Goal: Task Accomplishment & Management: Complete application form

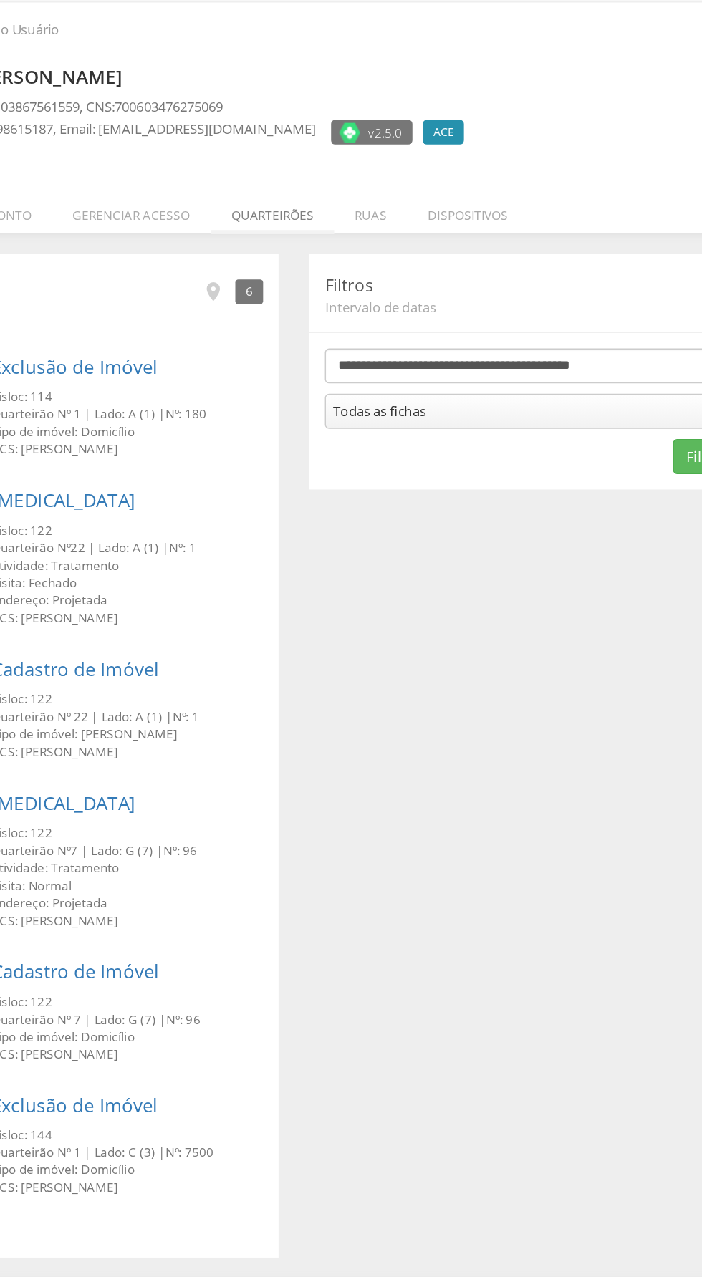
click at [351, 207] on li "Quarteirões" at bounding box center [336, 203] width 86 height 34
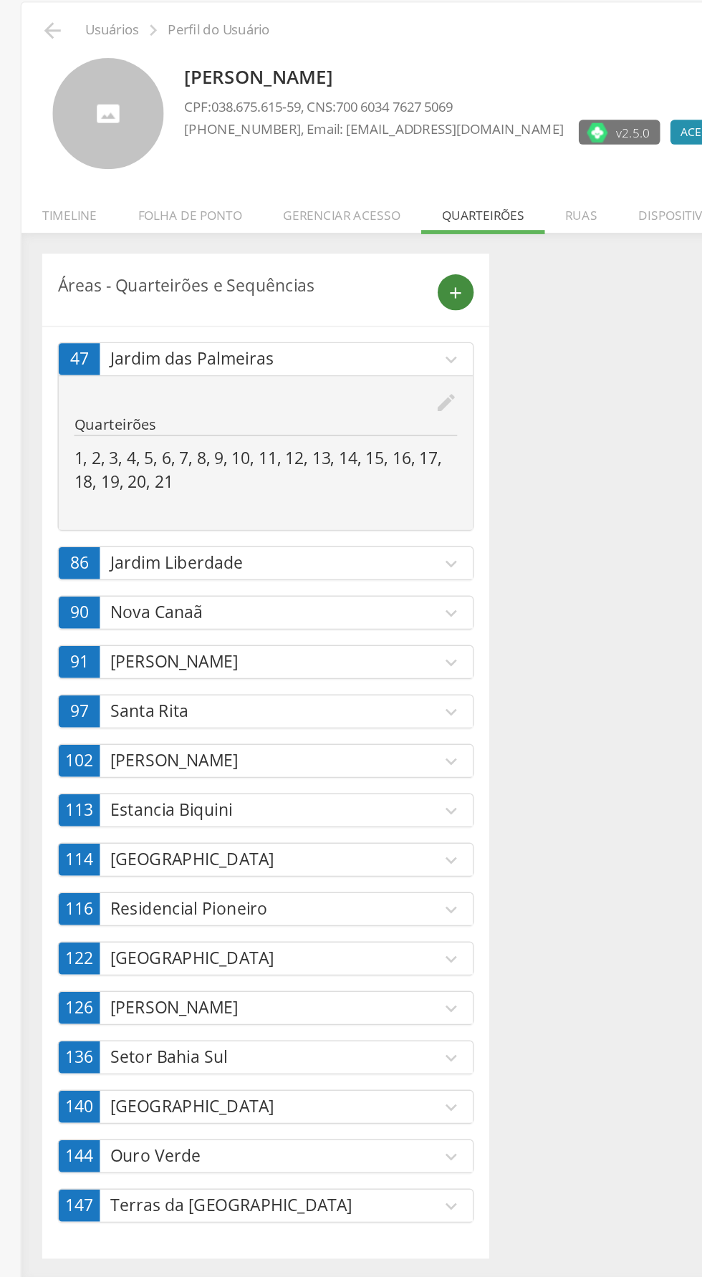
click at [317, 259] on icon "add" at bounding box center [317, 260] width 13 height 13
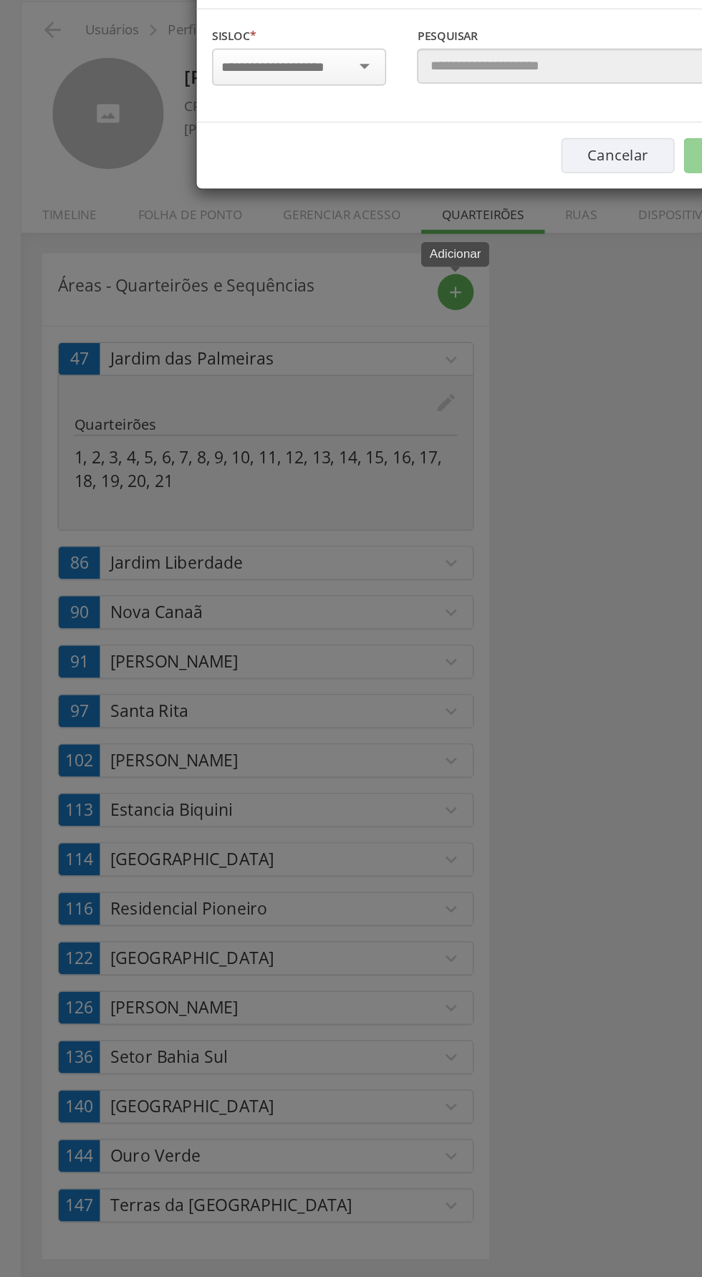
click at [235, 106] on input "select-one" at bounding box center [199, 103] width 90 height 13
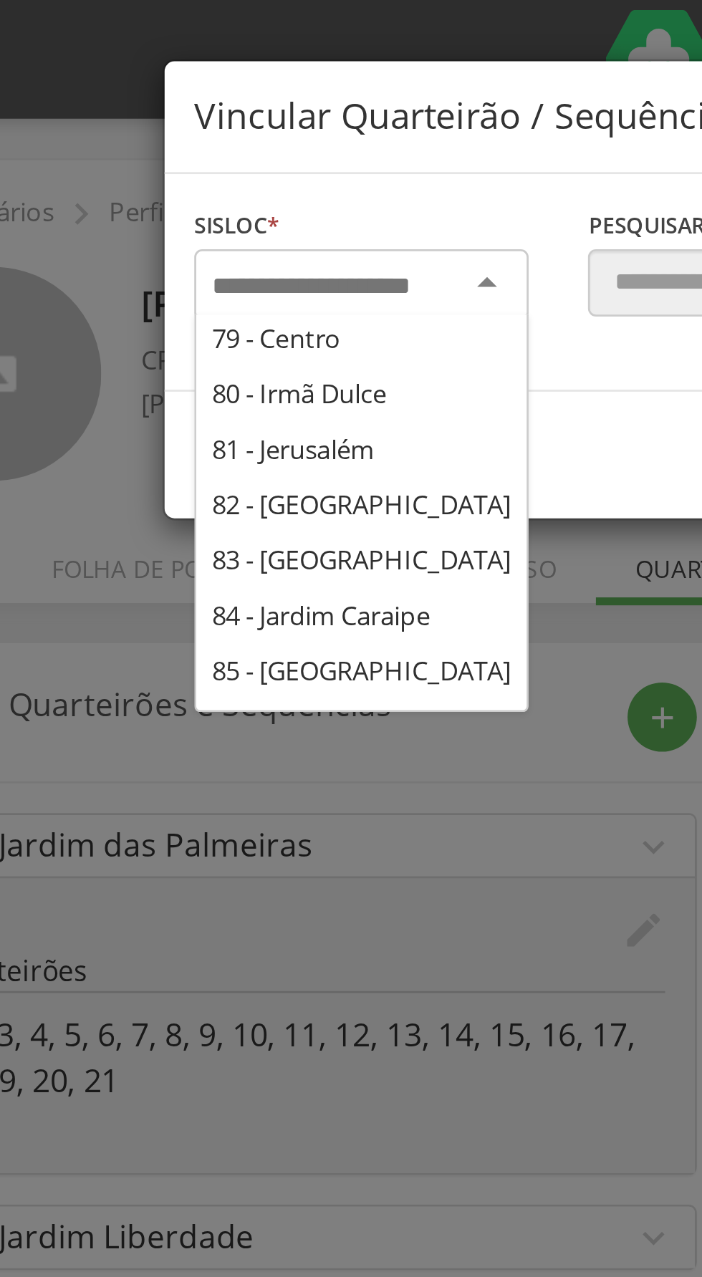
scroll to position [287, 0]
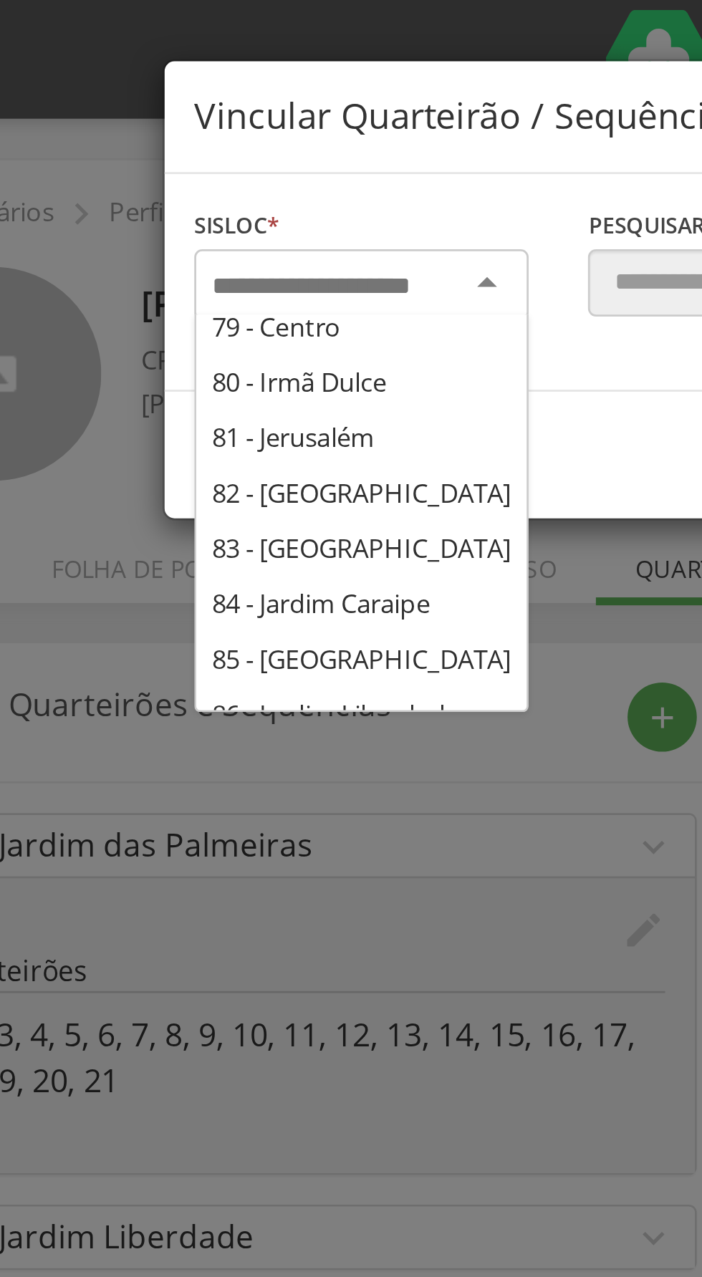
click at [207, 102] on input "select-one" at bounding box center [199, 103] width 90 height 13
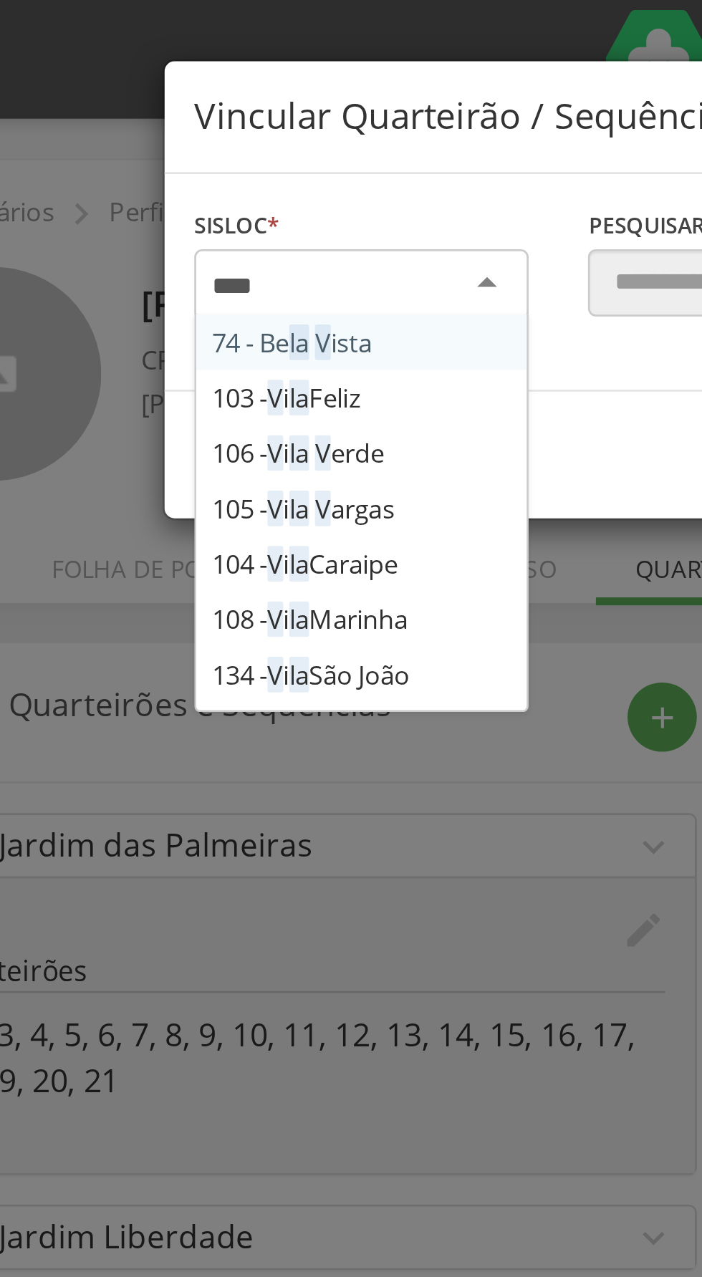
scroll to position [0, 0]
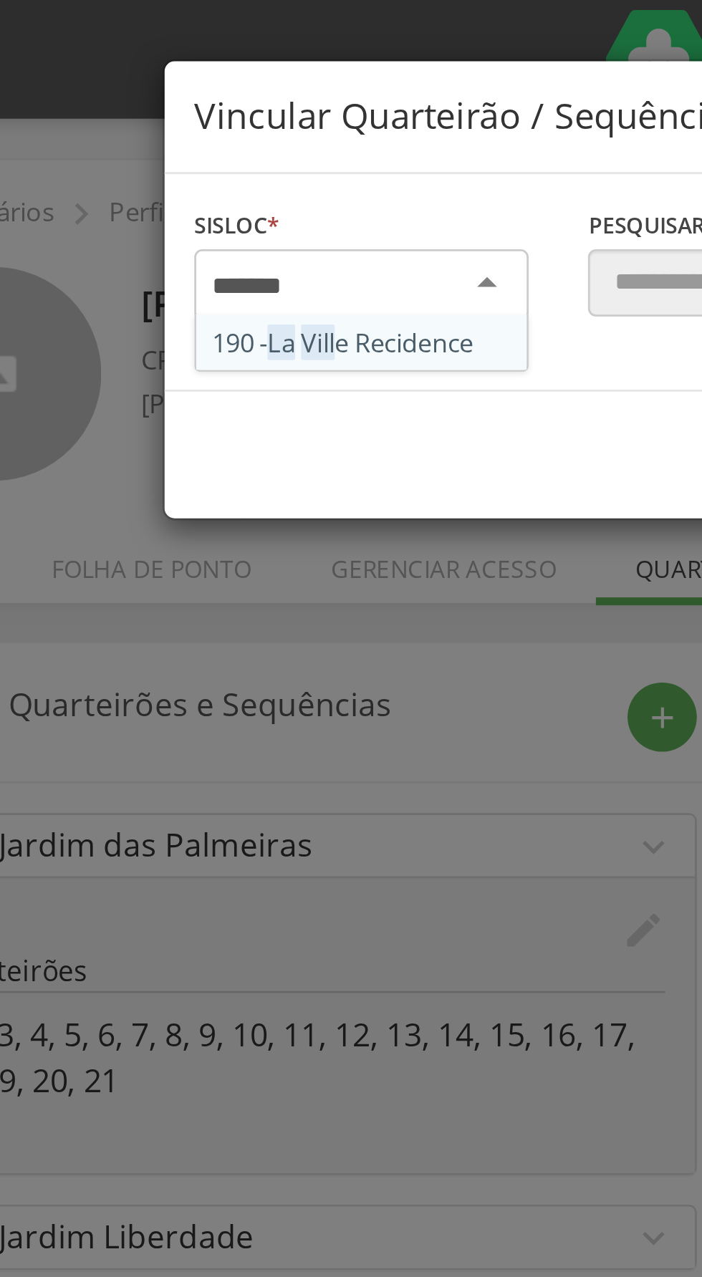
type input "********"
click at [224, 123] on div "Sisloc * 190 - [GEOGRAPHIC_DATA] [GEOGRAPHIC_DATA] a localidade" at bounding box center [208, 102] width 143 height 57
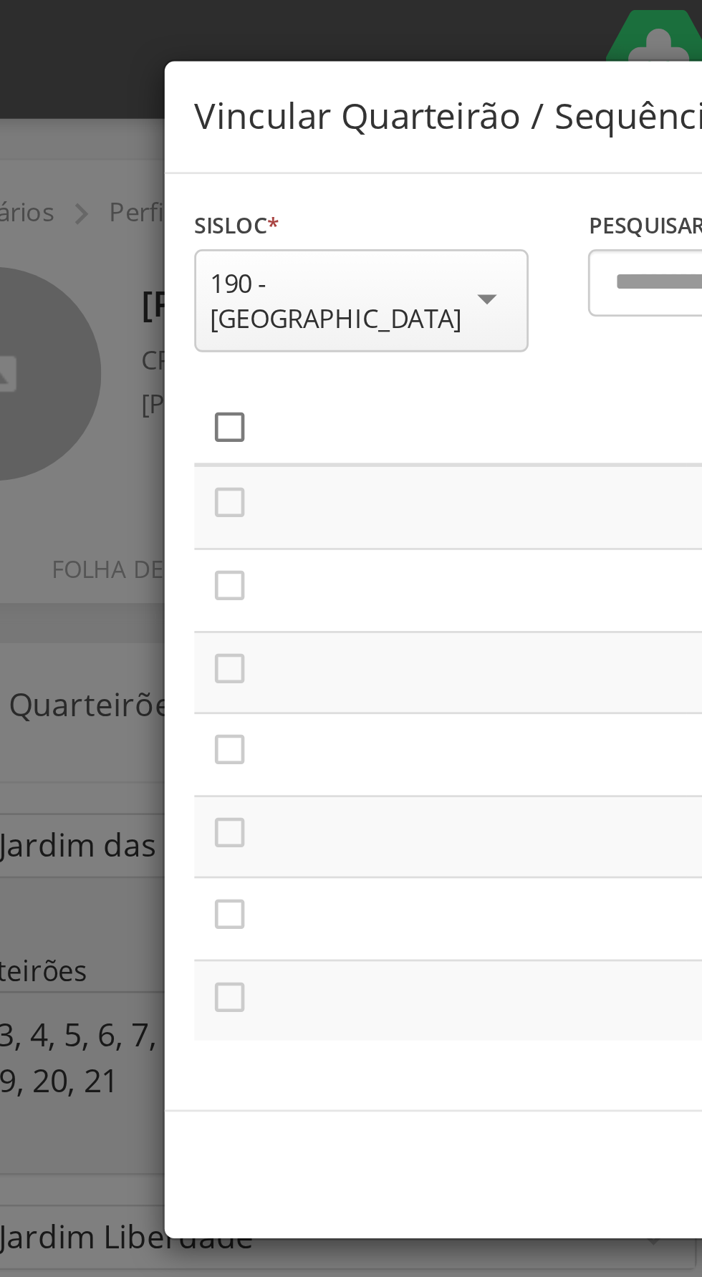
click at [156, 148] on icon "" at bounding box center [160, 155] width 14 height 14
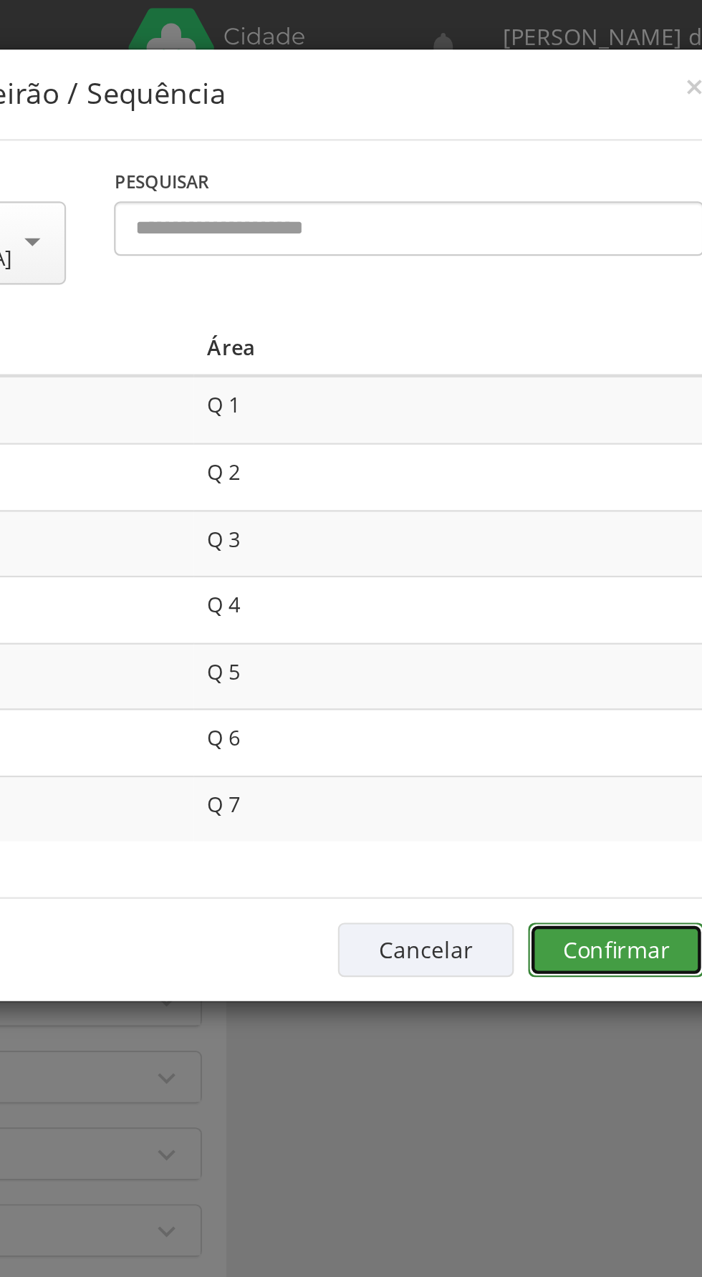
click at [517, 413] on button "Confirmar" at bounding box center [515, 425] width 79 height 24
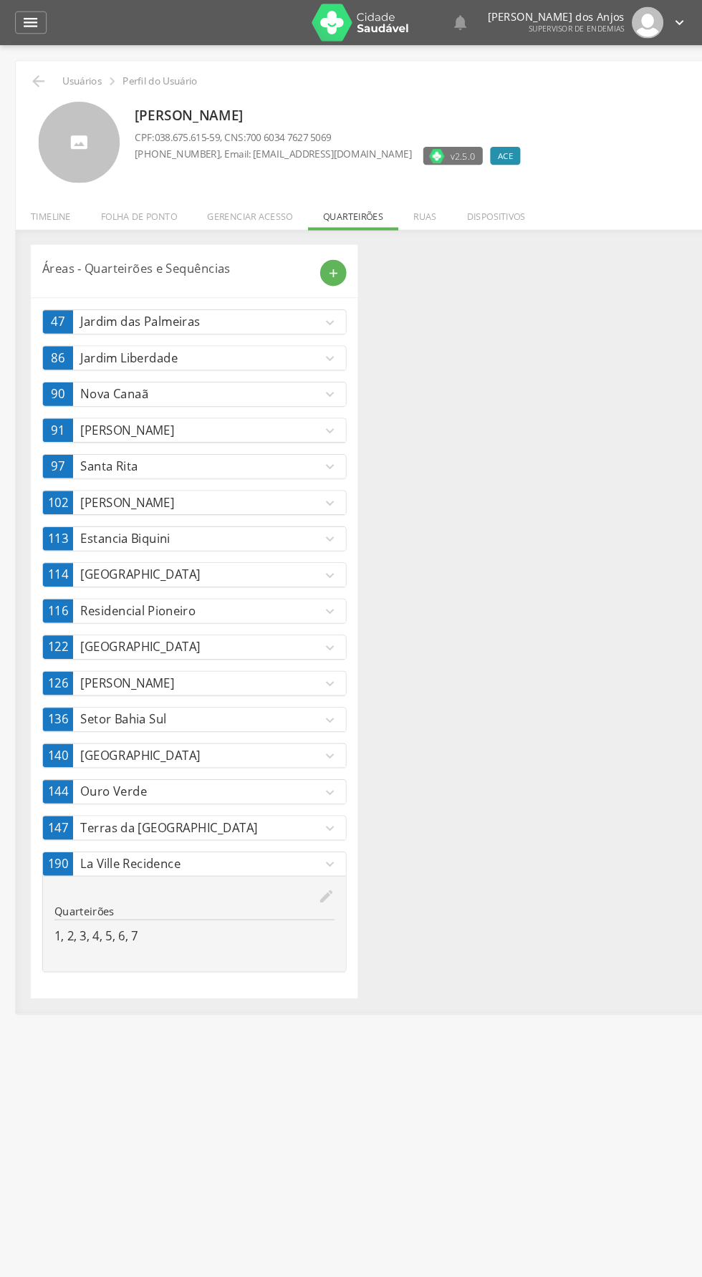
click at [228, 817] on p "La Ville Recidence" at bounding box center [191, 822] width 229 height 16
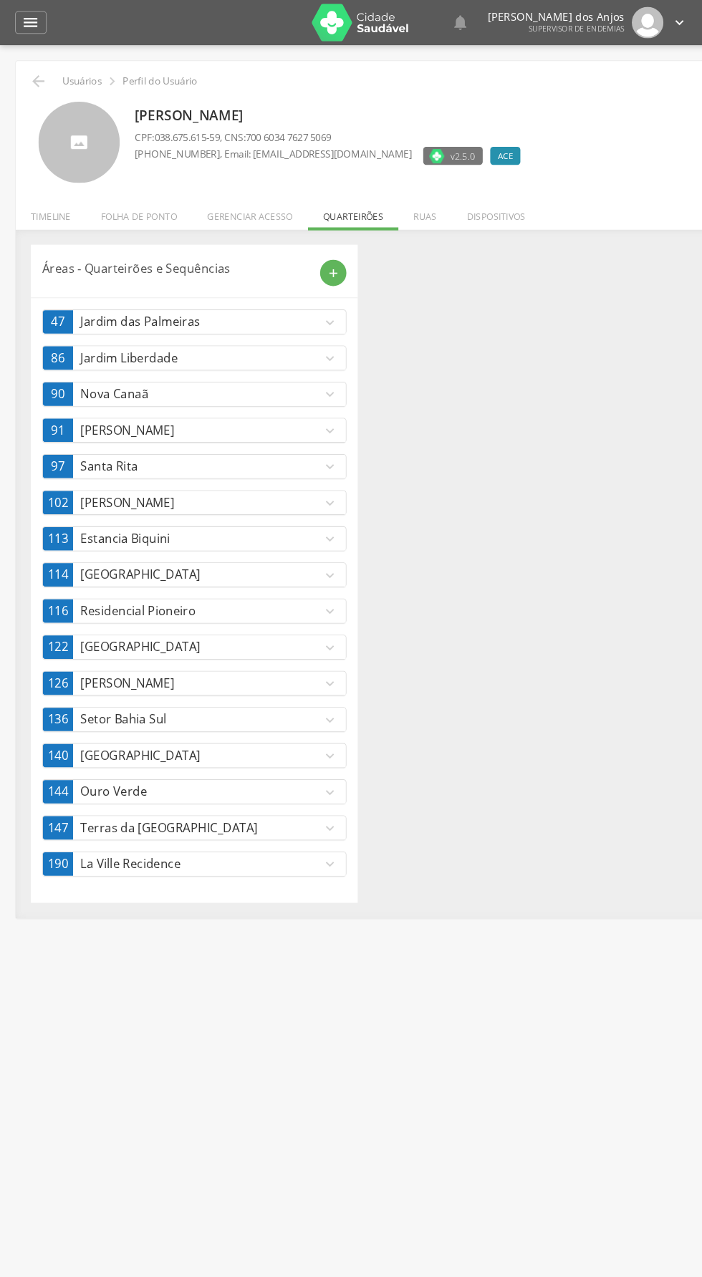
click at [312, 815] on icon "expand_more" at bounding box center [314, 823] width 16 height 16
